Goal: Navigation & Orientation: Find specific page/section

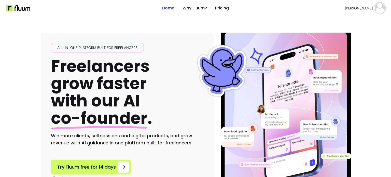
click at [377, 12] on img at bounding box center [380, 8] width 10 height 10
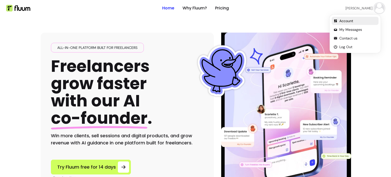
click at [353, 22] on span "Account" at bounding box center [357, 20] width 37 height 5
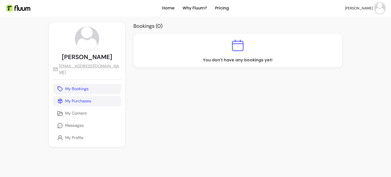
click at [93, 102] on link "My Purchases" at bounding box center [87, 101] width 68 height 10
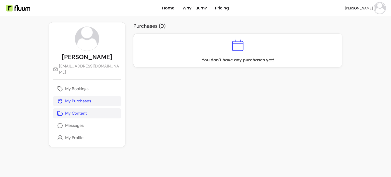
click at [87, 115] on p "My Content" at bounding box center [76, 113] width 22 height 6
click at [78, 128] on p "Messages" at bounding box center [74, 125] width 19 height 6
